Goal: Task Accomplishment & Management: Use online tool/utility

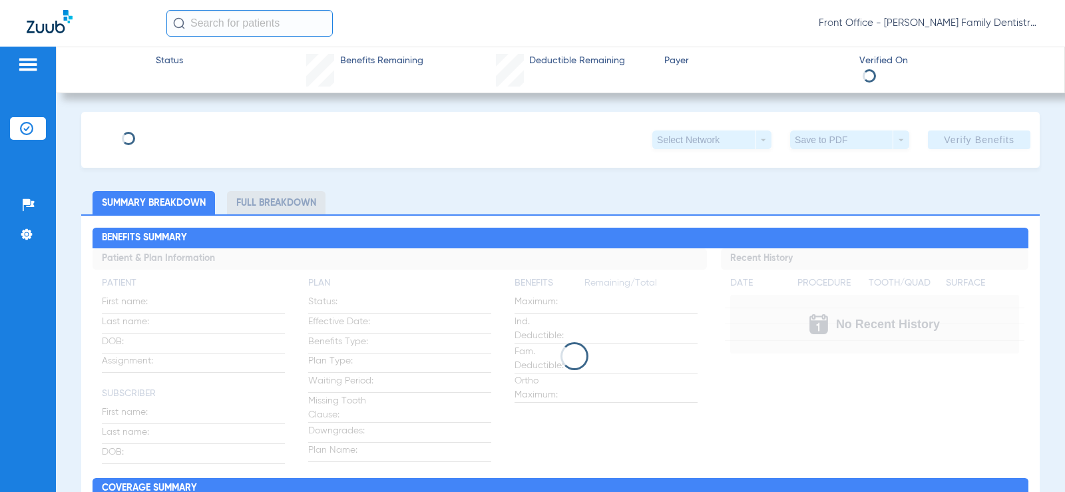
click at [23, 57] on img at bounding box center [27, 65] width 21 height 16
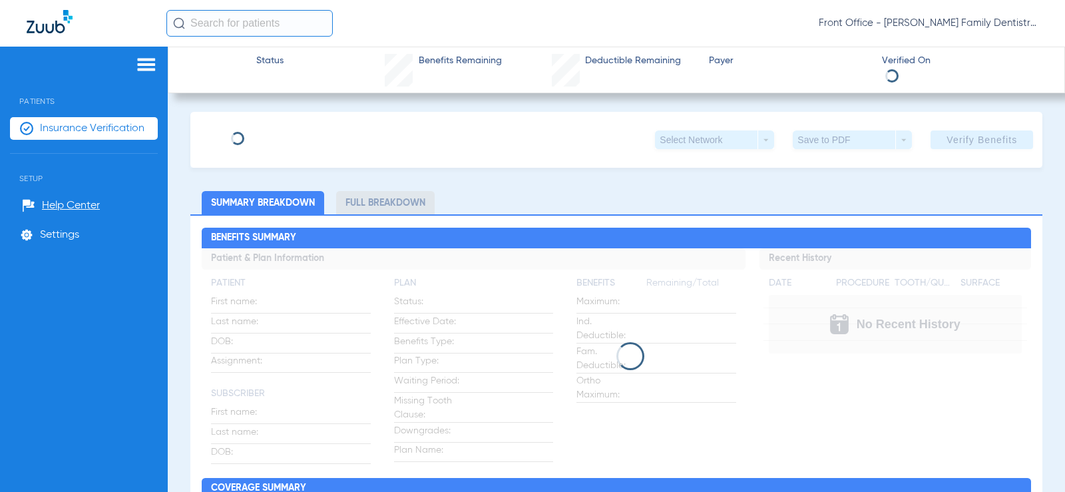
click at [119, 133] on span "Insurance Verification" at bounding box center [92, 128] width 104 height 13
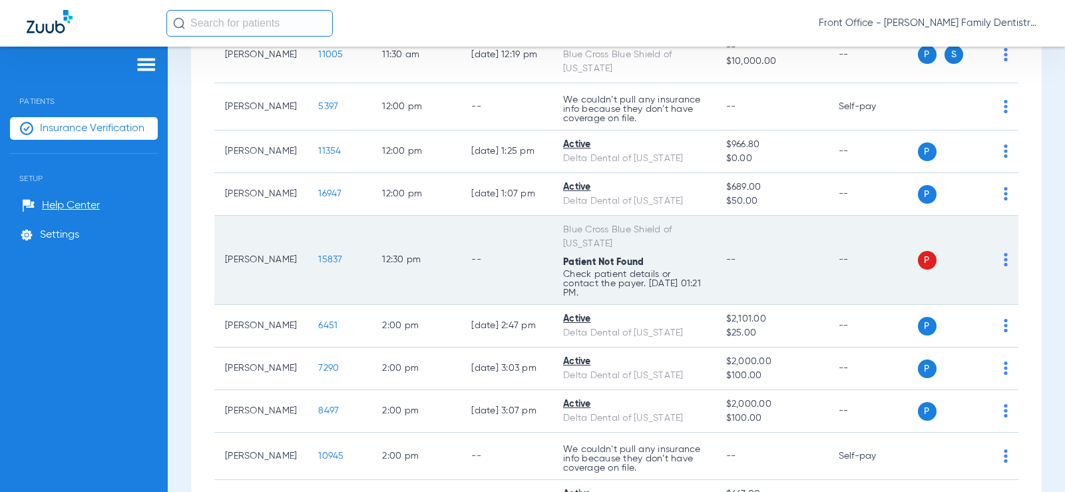
scroll to position [1464, 0]
click at [918, 270] on span "P" at bounding box center [927, 261] width 19 height 19
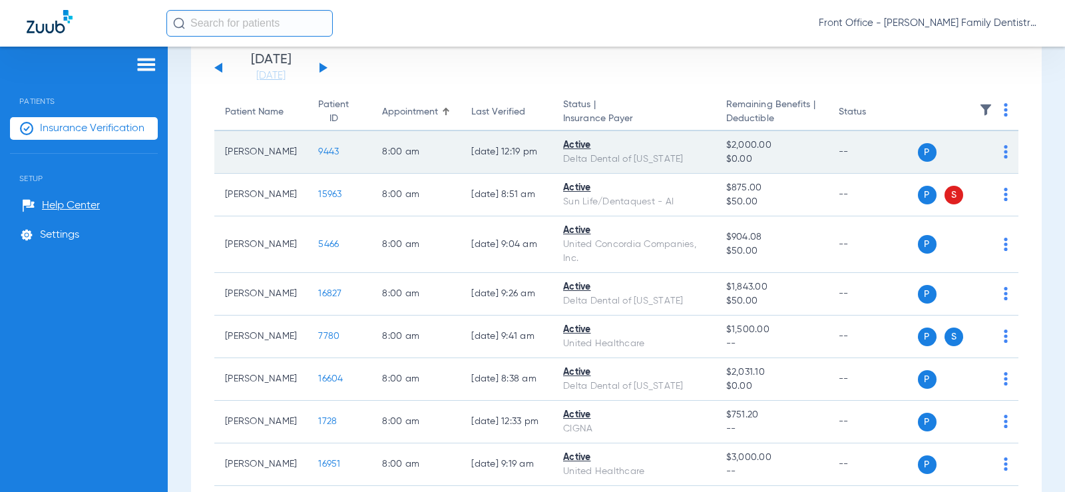
scroll to position [0, 0]
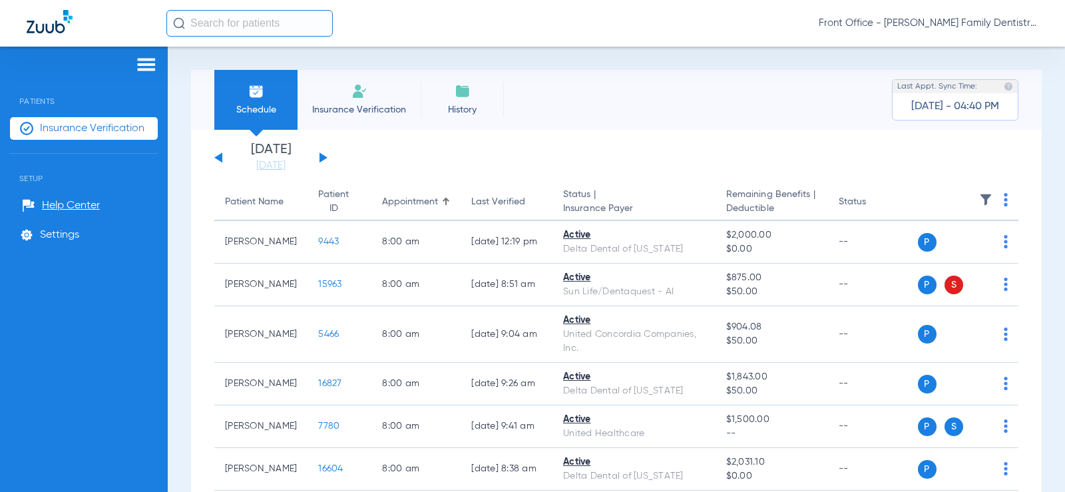
drag, startPoint x: 329, startPoint y: 148, endPoint x: 313, endPoint y: 166, distance: 24.5
click at [329, 148] on app-single-date-navigator "[DATE] [DATE] [DATE] [DATE] [DATE] [DATE] [DATE] [DATE] [DATE] [DATE] [DATE] [D…" at bounding box center [616, 157] width 804 height 29
click at [313, 166] on div "[DATE] [DATE] [DATE] [DATE] [DATE] [DATE] [DATE] [DATE] [DATE] [DATE] [DATE] [D…" at bounding box center [270, 157] width 113 height 29
click at [326, 151] on div "[DATE] [DATE] [DATE] [DATE] [DATE] [DATE] [DATE] [DATE] [DATE] [DATE] [DATE] [D…" at bounding box center [270, 157] width 113 height 29
click at [325, 156] on div "[DATE] [DATE] [DATE] [DATE] [DATE] [DATE] [DATE] [DATE] [DATE] [DATE] [DATE] [D…" at bounding box center [270, 157] width 113 height 29
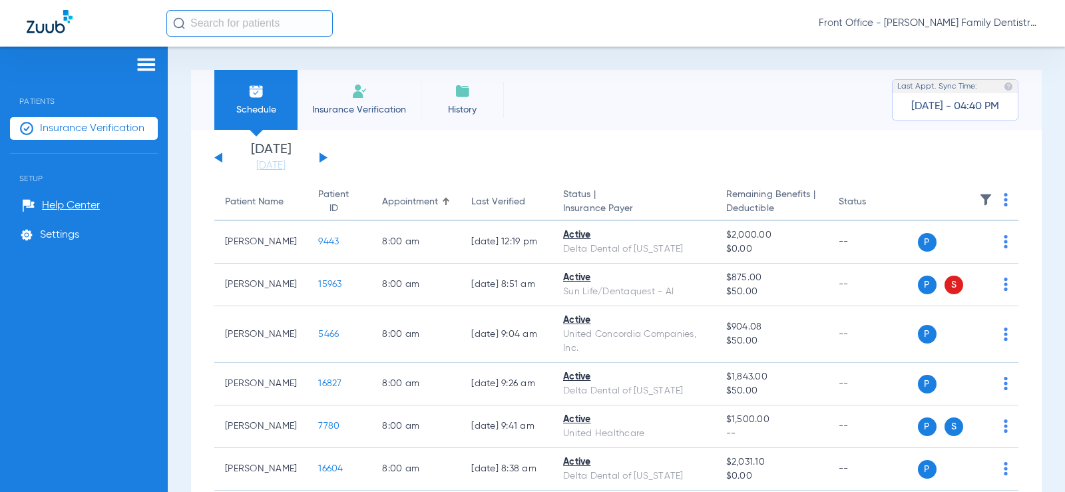
click at [319, 156] on button at bounding box center [323, 157] width 8 height 10
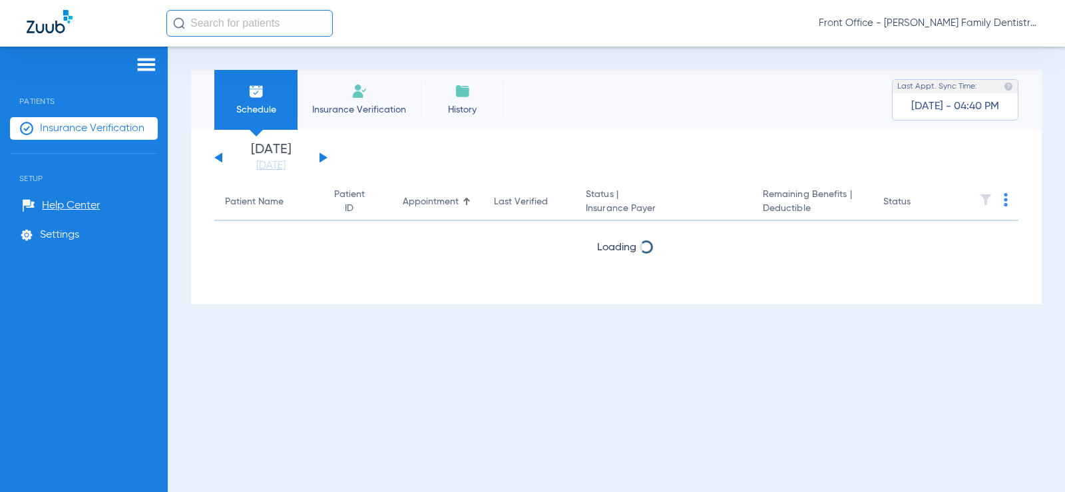
click at [319, 156] on button at bounding box center [323, 157] width 8 height 10
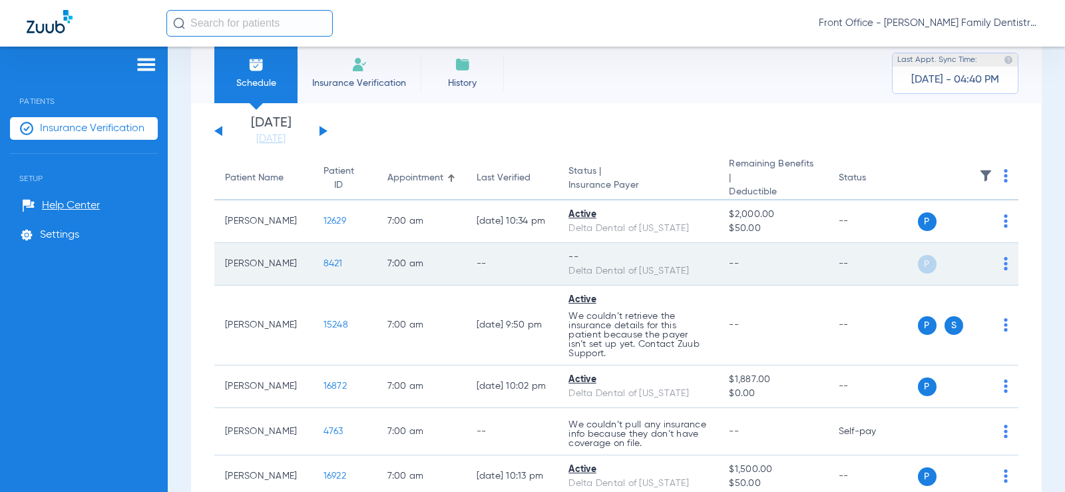
scroll to position [67, 0]
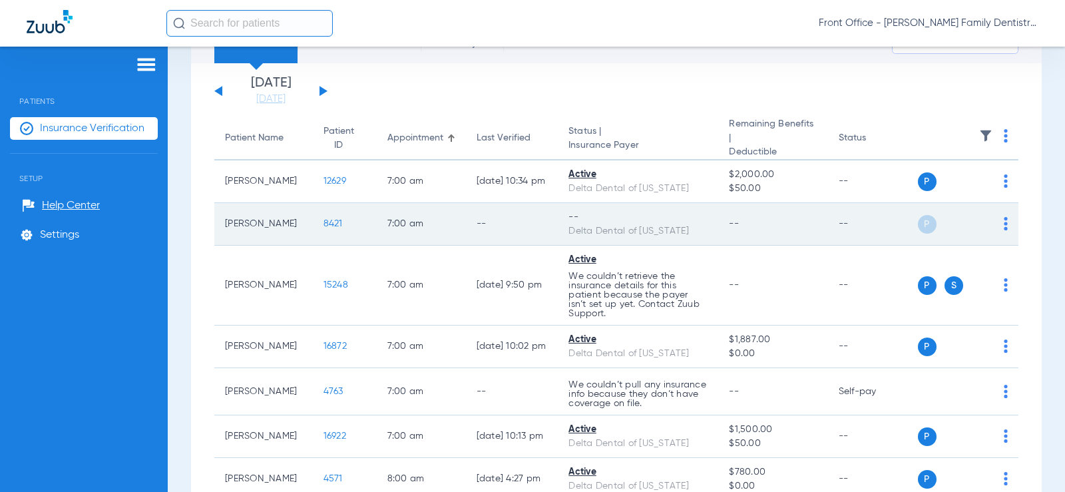
click at [993, 227] on div "P S" at bounding box center [963, 224] width 91 height 19
click at [1004, 222] on img at bounding box center [1006, 223] width 4 height 13
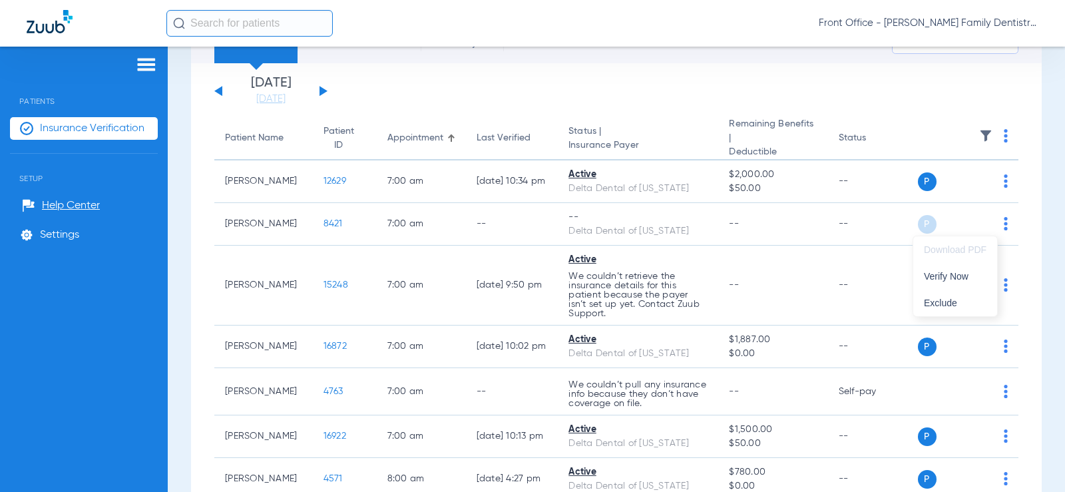
click at [994, 136] on div at bounding box center [532, 246] width 1065 height 492
click at [1004, 140] on img at bounding box center [1006, 135] width 4 height 13
click at [951, 198] on button "Verify All" at bounding box center [944, 189] width 104 height 27
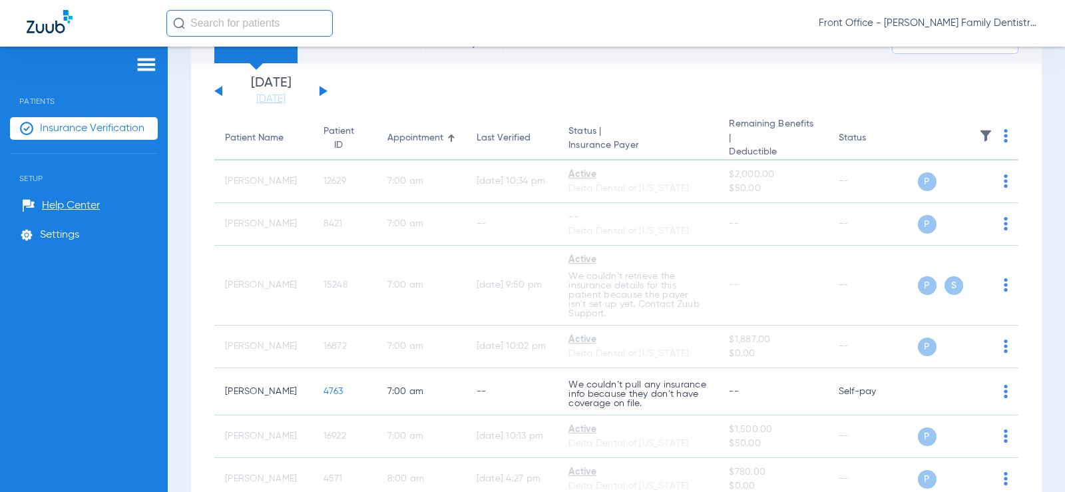
click at [1034, 246] on div "Schedule Insurance Verification History Last Appt. Sync Time: [DATE] - 04:40 PM…" at bounding box center [616, 269] width 897 height 445
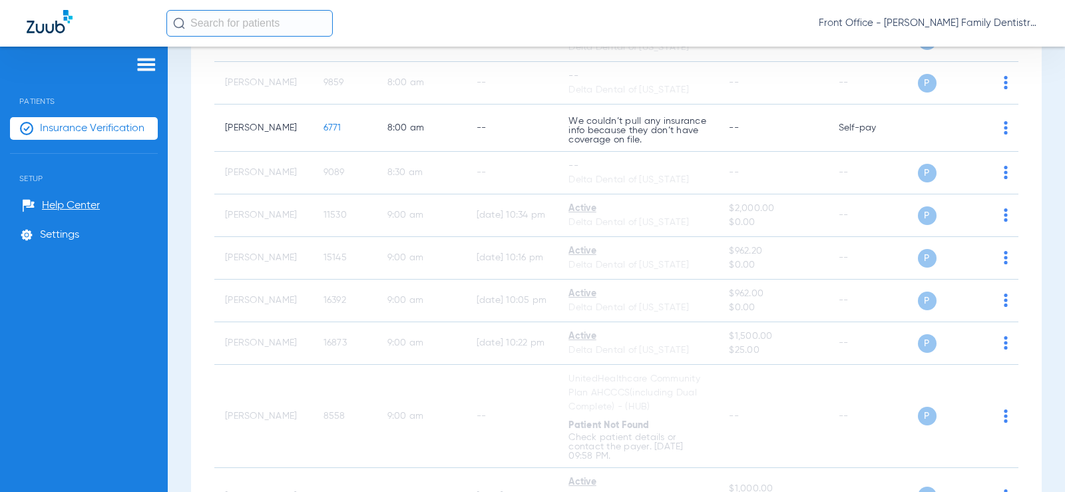
scroll to position [0, 0]
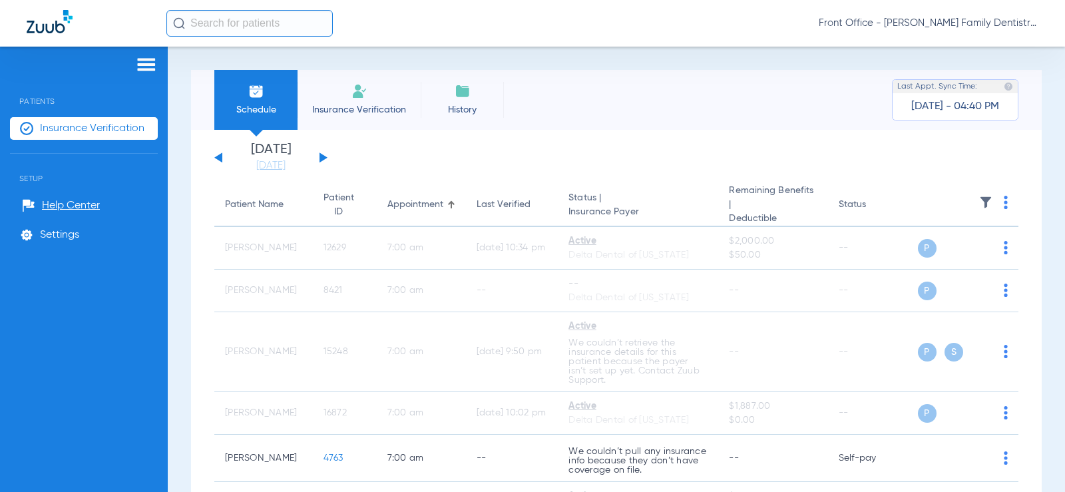
click at [117, 122] on span "Insurance Verification" at bounding box center [92, 128] width 104 height 13
